Goal: Transaction & Acquisition: Purchase product/service

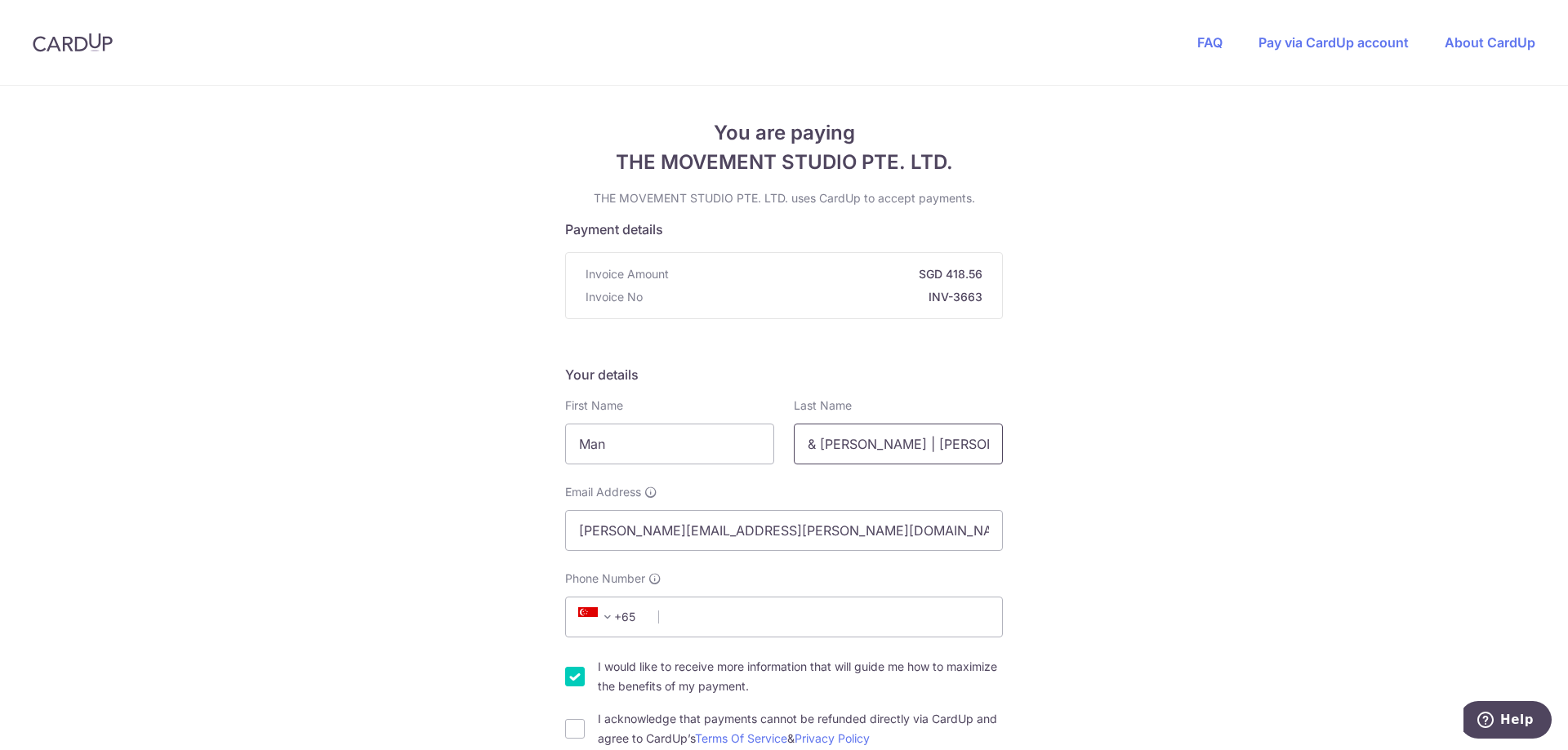
type input "Man"
drag, startPoint x: 967, startPoint y: 447, endPoint x: 379, endPoint y: 447, distance: 588.0
type input "[PERSON_NAME]"
drag, startPoint x: 798, startPoint y: 540, endPoint x: 22, endPoint y: 509, distance: 776.6
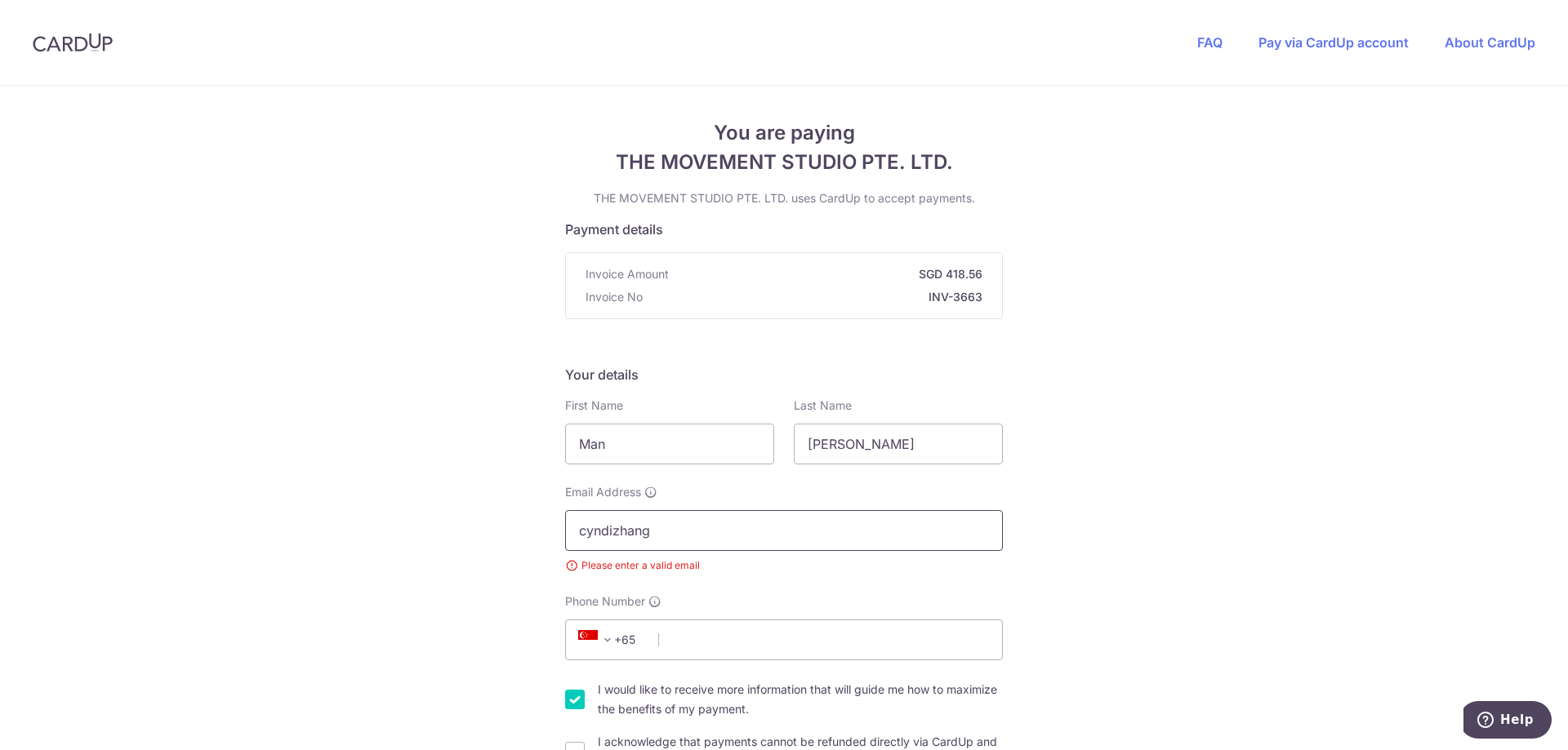
type input "[EMAIL_ADDRESS][DOMAIN_NAME]"
type input "81891186"
type input "287098"
type input "[STREET_ADDRESS]"
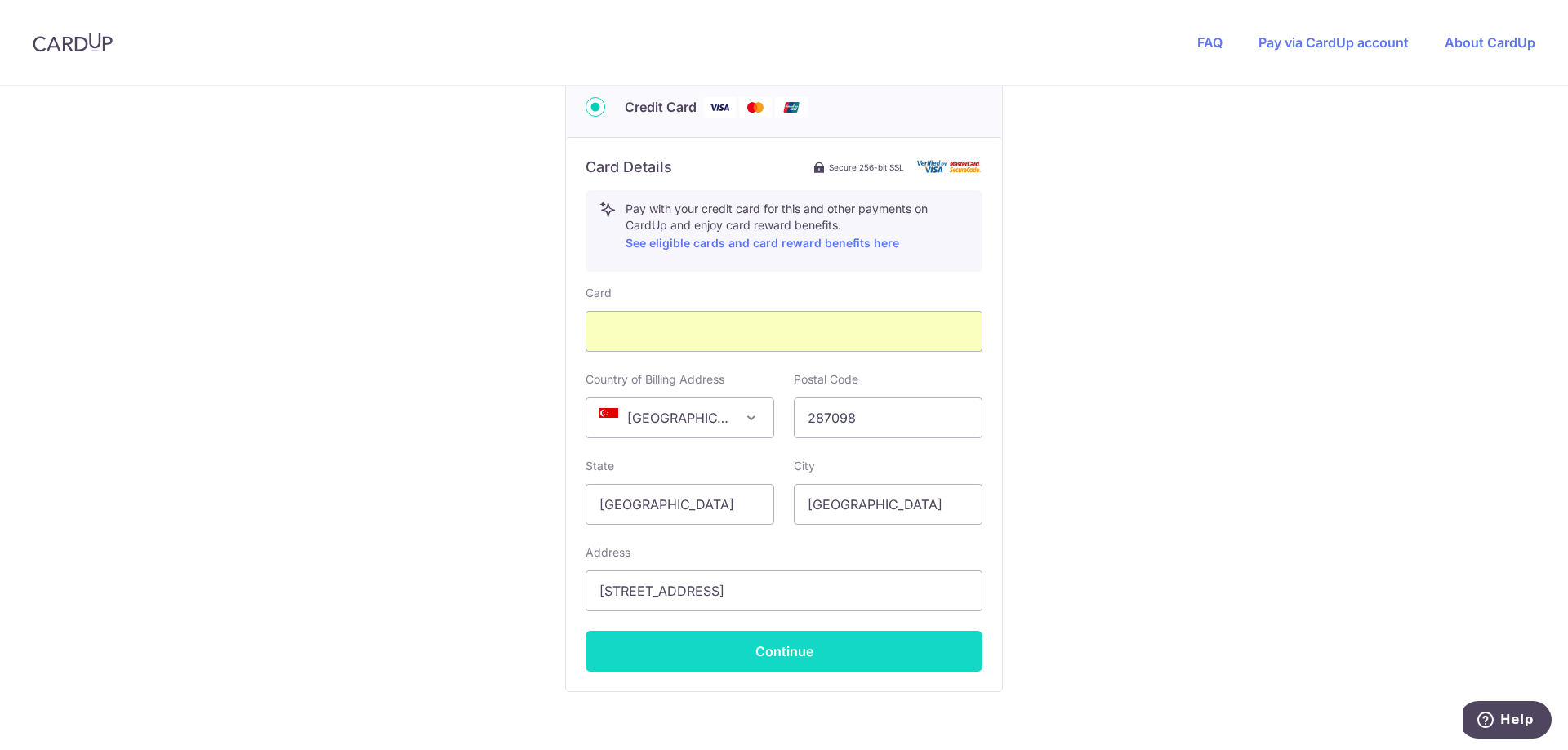
click at [749, 654] on button "Continue" at bounding box center [784, 651] width 397 height 41
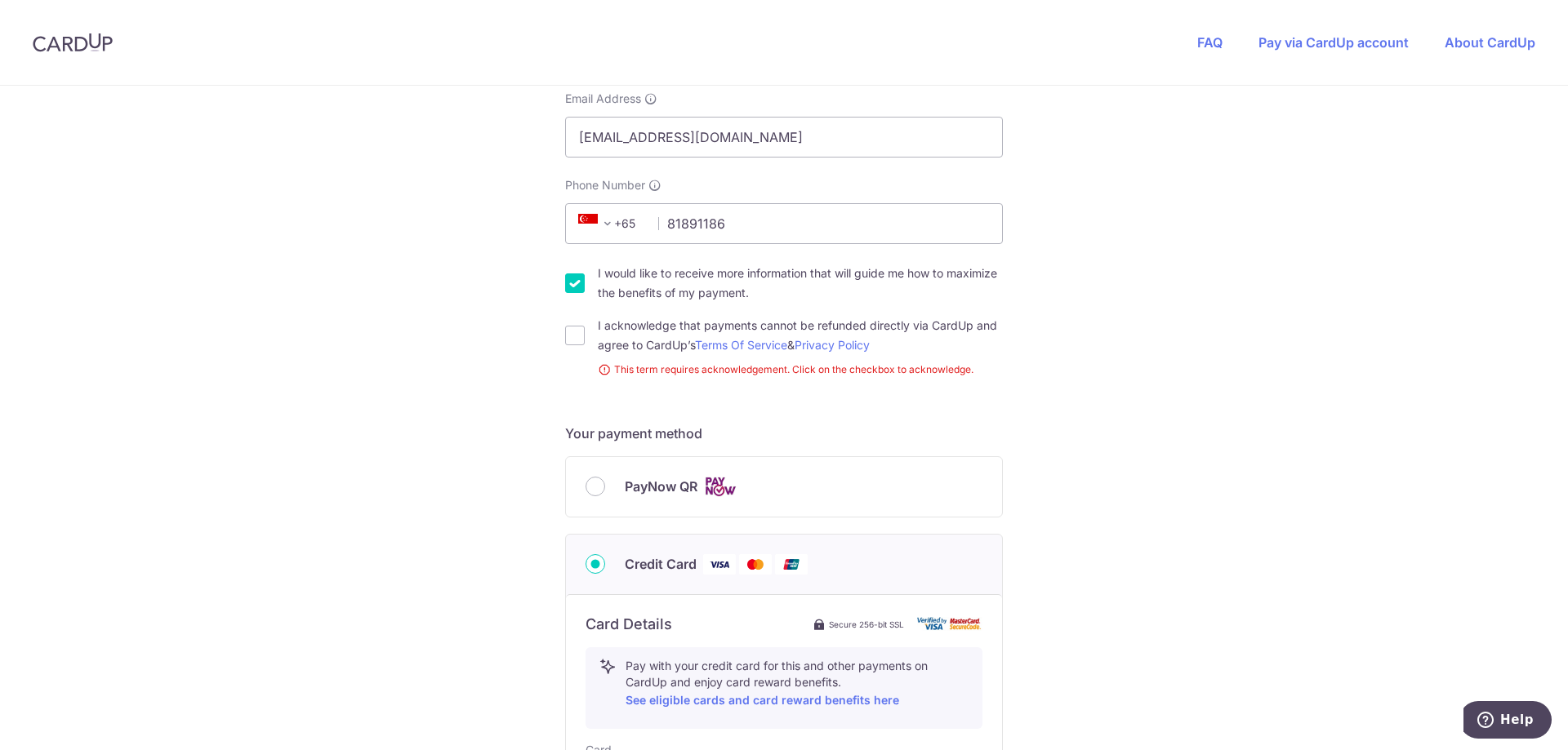
scroll to position [392, 0]
click at [569, 343] on input "I acknowledge that payments cannot be refunded directly via CardUp and agree to…" at bounding box center [575, 337] width 20 height 20
checkbox input "true"
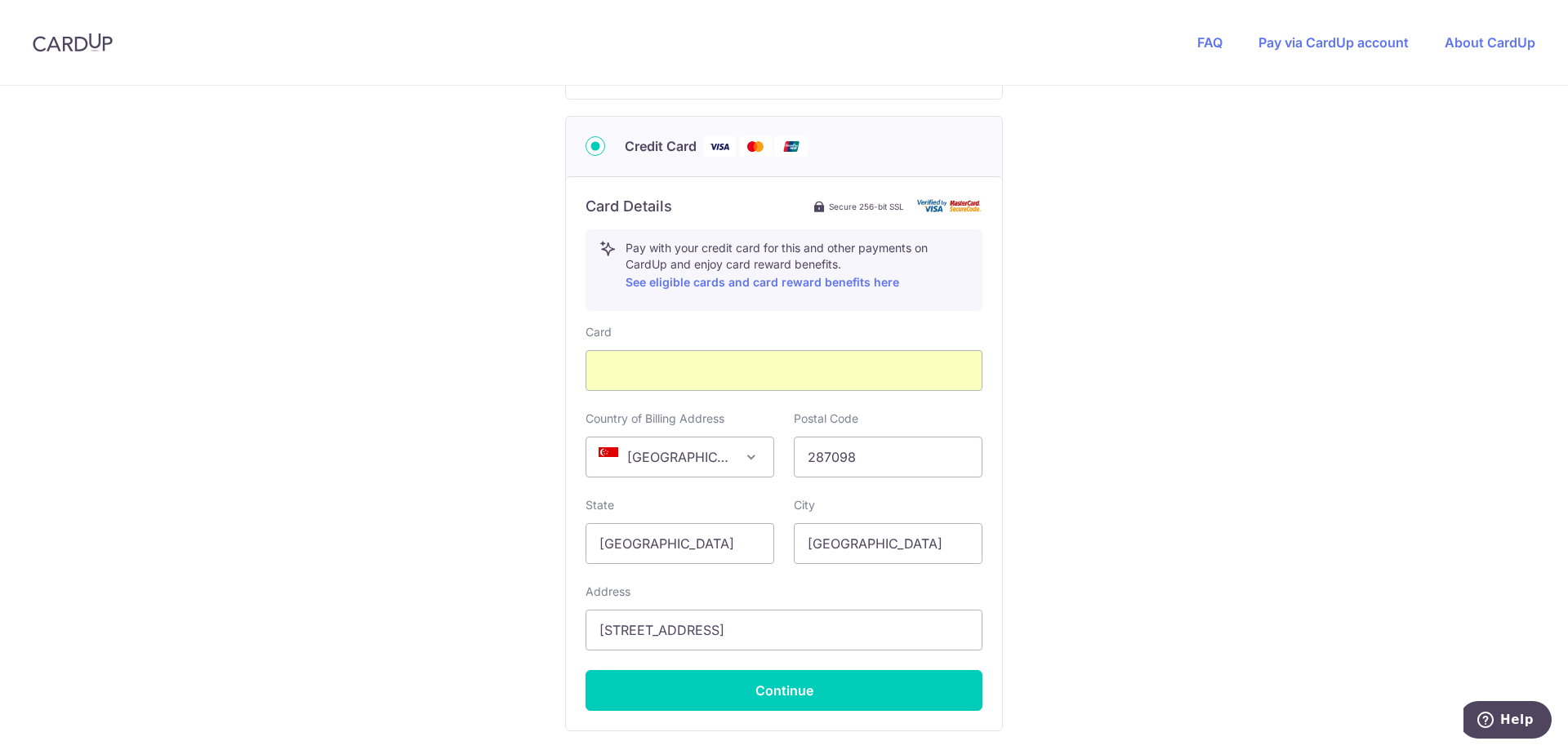
scroll to position [928, 0]
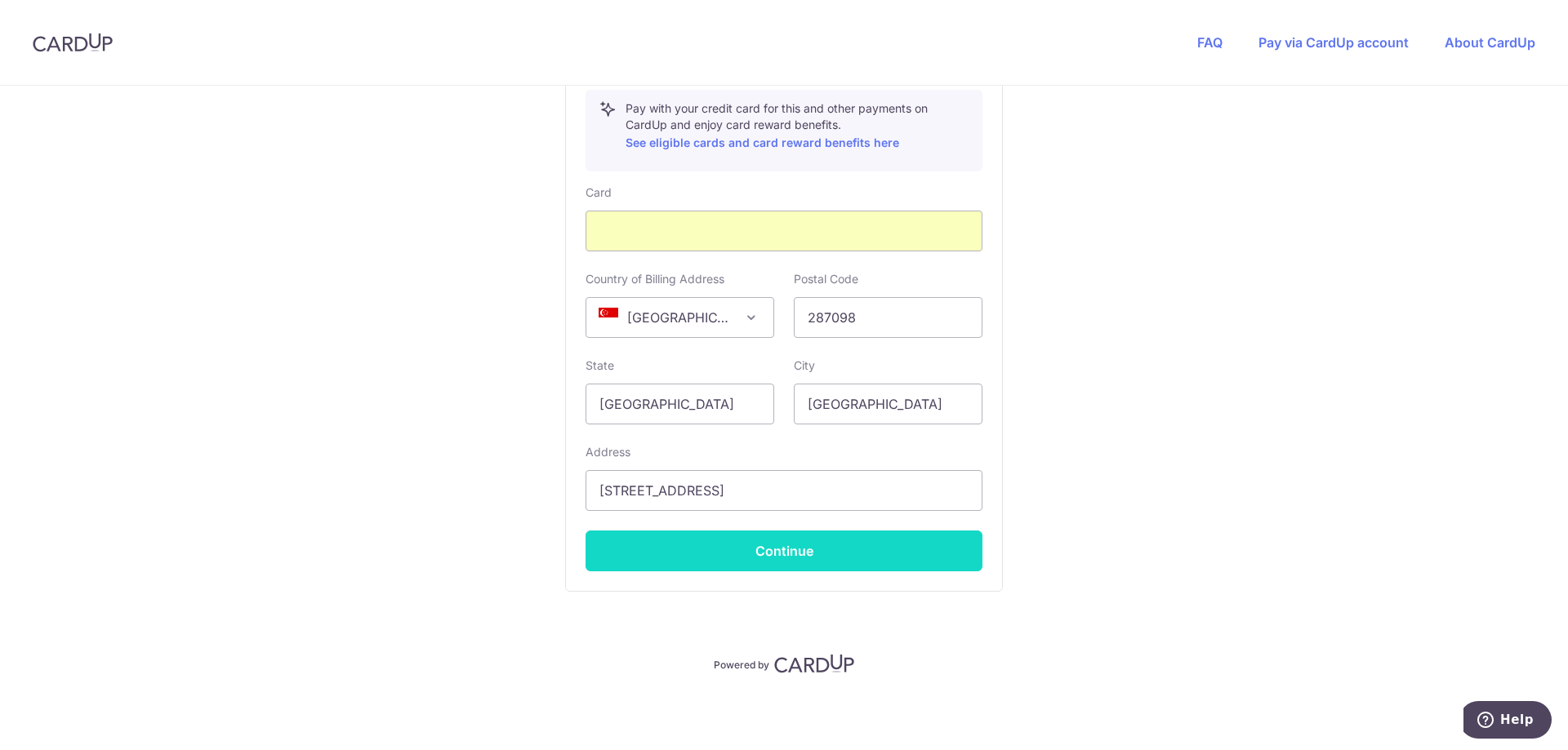
click at [674, 559] on button "Continue" at bounding box center [784, 550] width 397 height 41
type input "**** 6916"
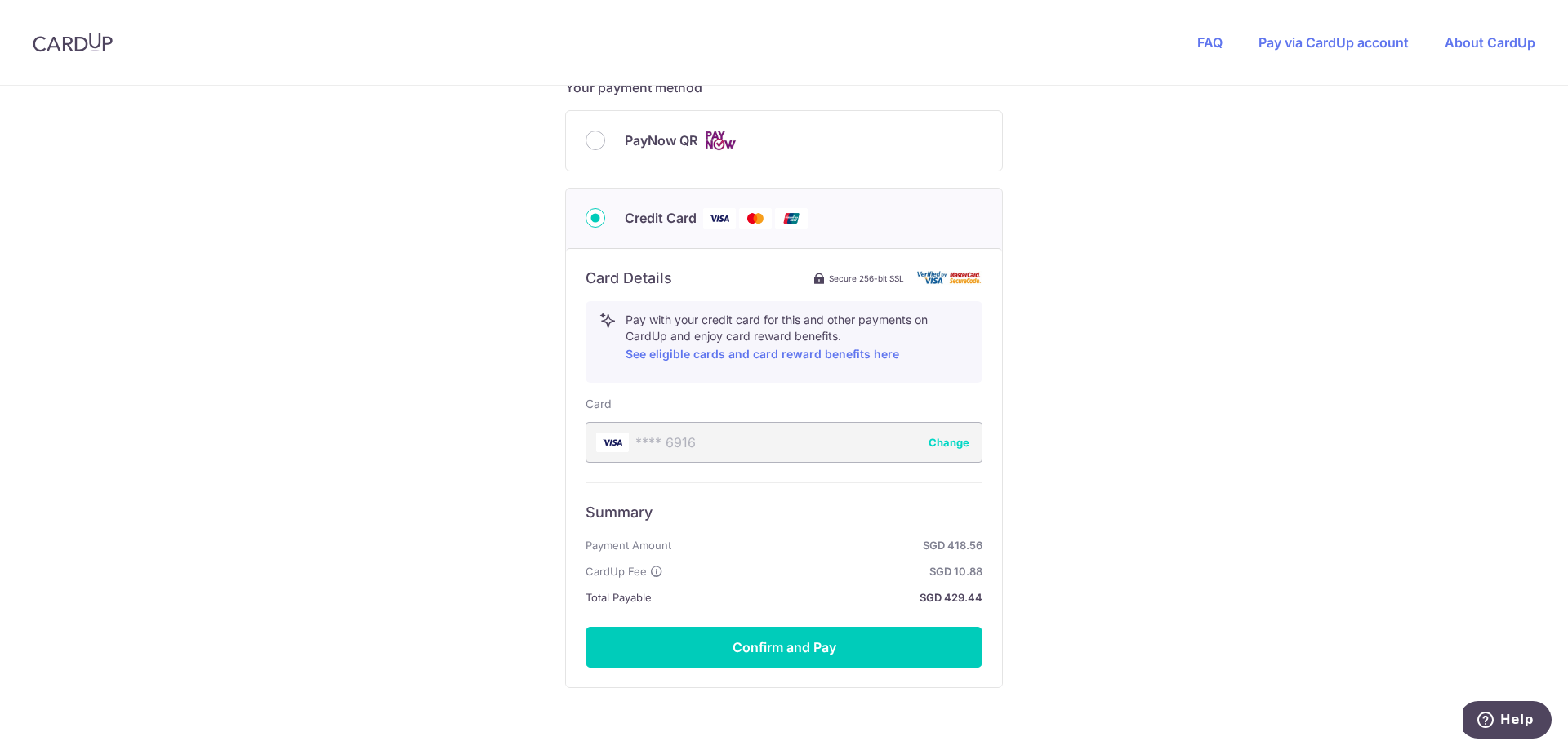
scroll to position [813, 0]
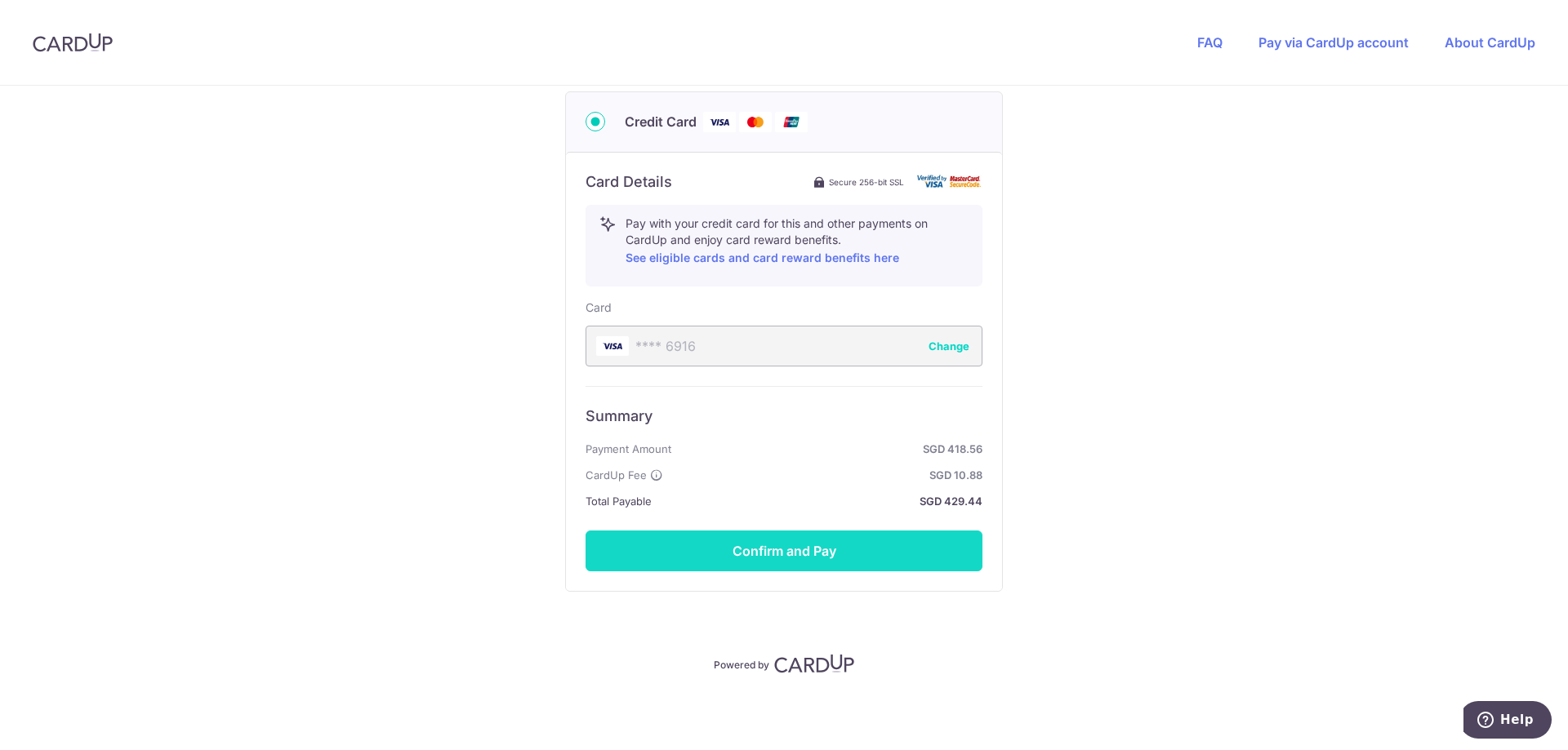
click at [700, 561] on button "Confirm and Pay" at bounding box center [784, 550] width 397 height 41
